Goal: Task Accomplishment & Management: Use online tool/utility

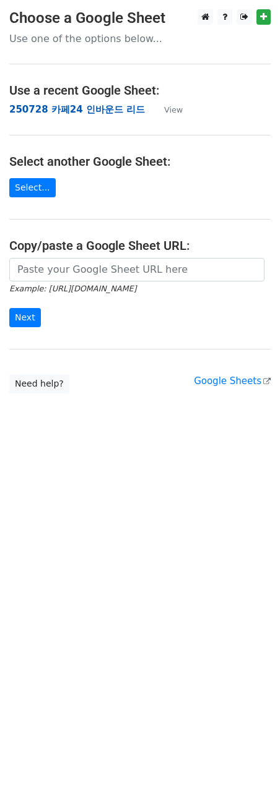
click at [102, 110] on strong "250728 카페24 인바운드 리드" at bounding box center [76, 109] width 135 height 11
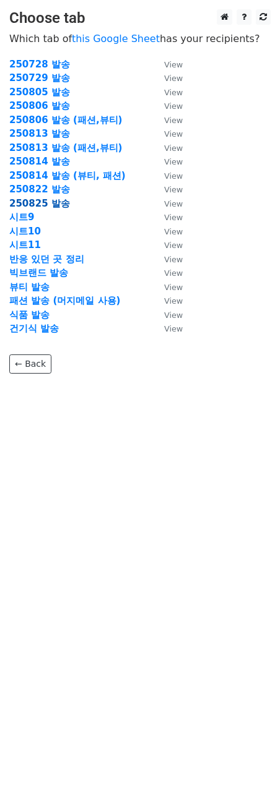
click at [52, 202] on strong "250825 발송" at bounding box center [39, 203] width 61 height 11
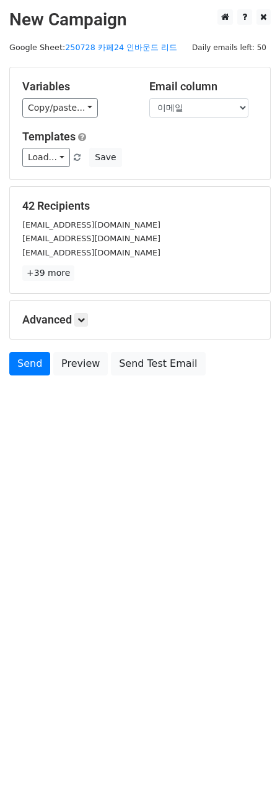
click at [129, 499] on html "New Campaign Daily emails left: 50 Google Sheet: 250728 카페24 인바운드 리드 Variables …" at bounding box center [140, 400] width 280 height 801
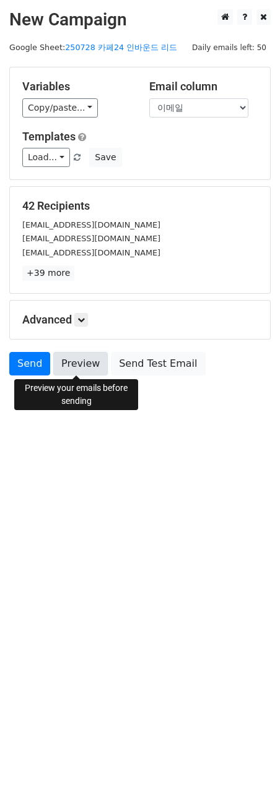
click at [66, 358] on link "Preview" at bounding box center [80, 364] width 54 height 24
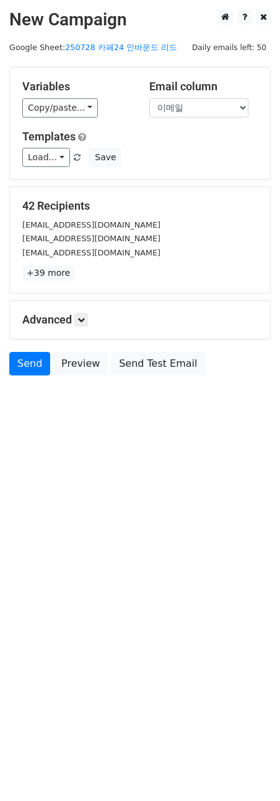
click at [80, 541] on html "New Campaign Daily emails left: 50 Google Sheet: 250728 카페24 인바운드 리드 Variables …" at bounding box center [140, 400] width 280 height 801
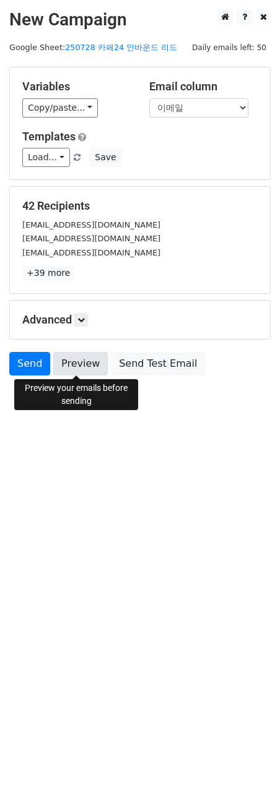
click at [68, 368] on link "Preview" at bounding box center [80, 364] width 54 height 24
click at [84, 367] on link "Preview" at bounding box center [80, 364] width 54 height 24
click at [26, 356] on link "Send" at bounding box center [29, 364] width 41 height 24
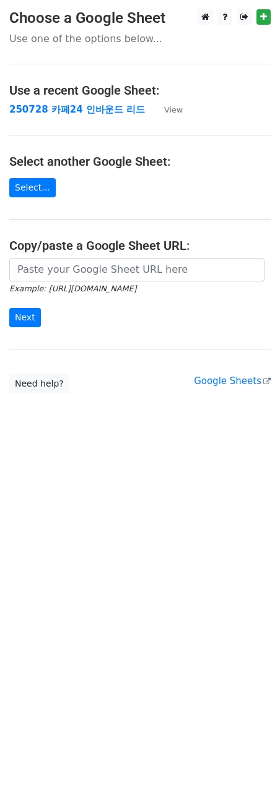
click at [106, 126] on main "Choose a Google Sheet Use one of the options below... Use a recent Google Sheet…" at bounding box center [140, 201] width 280 height 384
click at [116, 107] on strong "250728 카페24 인바운드 리드" at bounding box center [76, 109] width 135 height 11
